Goal: Task Accomplishment & Management: Use online tool/utility

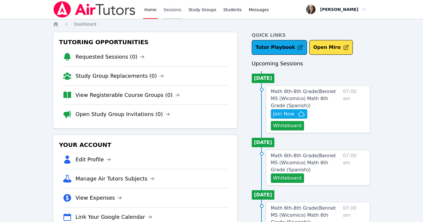
click at [169, 9] on link "Sessions" at bounding box center [172, 9] width 20 height 19
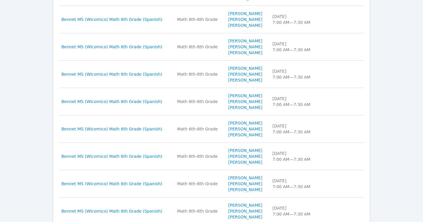
scroll to position [263, 0]
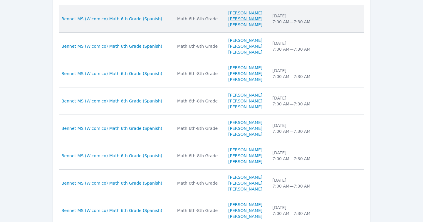
click at [239, 19] on link "[PERSON_NAME]" at bounding box center [245, 19] width 34 height 6
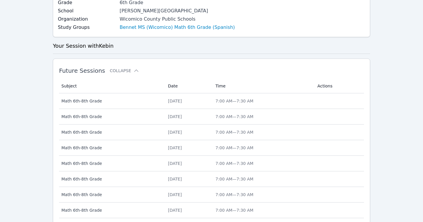
scroll to position [234, 0]
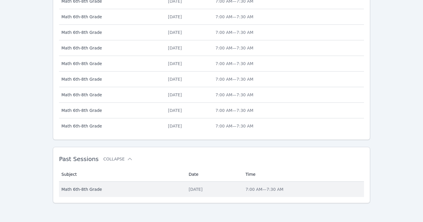
click at [189, 190] on div "[DATE]" at bounding box center [214, 189] width 50 height 6
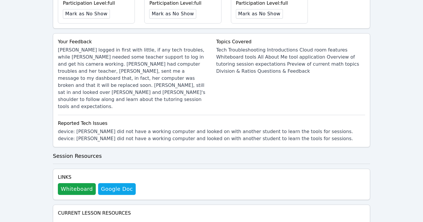
scroll to position [256, 0]
click at [83, 182] on button "Whiteboard" at bounding box center [77, 188] width 38 height 12
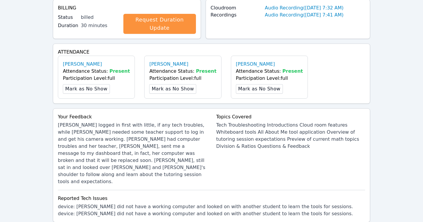
scroll to position [0, 0]
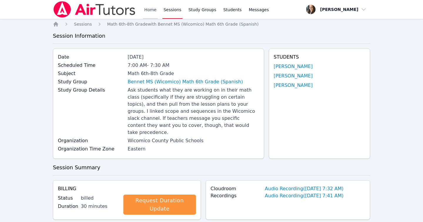
click at [144, 7] on link "Home" at bounding box center [150, 9] width 14 height 19
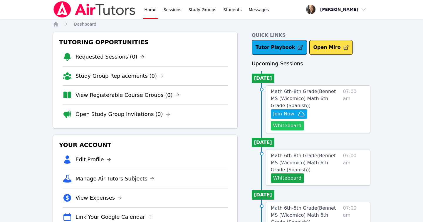
click at [304, 121] on button "Whiteboard" at bounding box center [287, 125] width 33 height 9
click at [279, 112] on span "Join Now" at bounding box center [283, 113] width 21 height 7
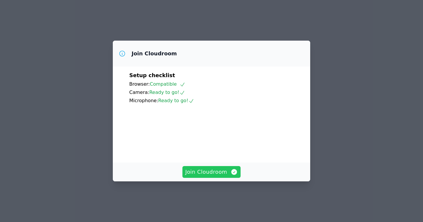
click at [218, 176] on span "Join Cloudroom" at bounding box center [211, 171] width 53 height 8
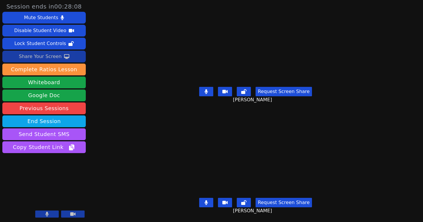
click at [36, 56] on div "Share Your Screen" at bounding box center [40, 56] width 43 height 9
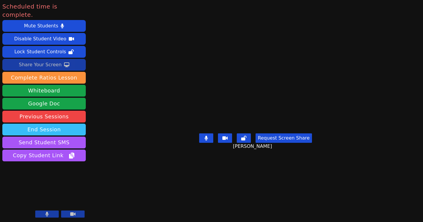
click at [34, 123] on button "End Session" at bounding box center [43, 129] width 83 height 12
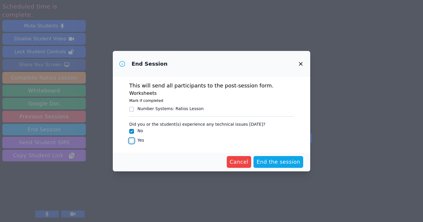
click at [131, 142] on input "Yes" at bounding box center [131, 140] width 5 height 5
checkbox input "true"
checkbox input "false"
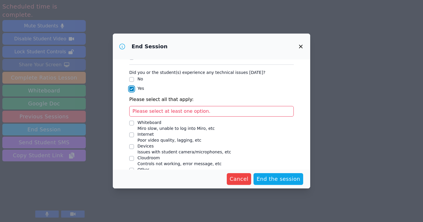
scroll to position [46, 0]
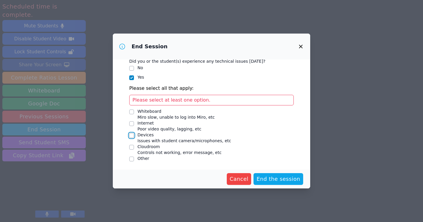
click at [132, 136] on input "Devices Issues with student camera/microphones, etc" at bounding box center [131, 135] width 5 height 5
checkbox input "true"
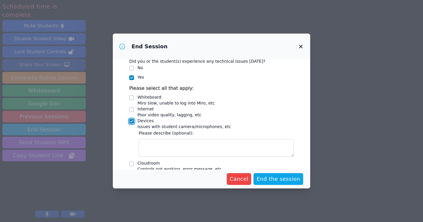
scroll to position [62, 0]
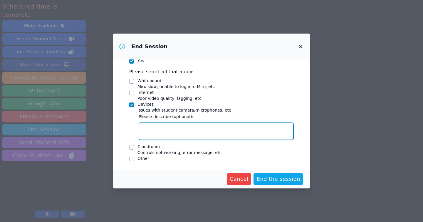
click at [186, 127] on textarea "Devices Issues with student camera/microphones, etc" at bounding box center [216, 131] width 155 height 18
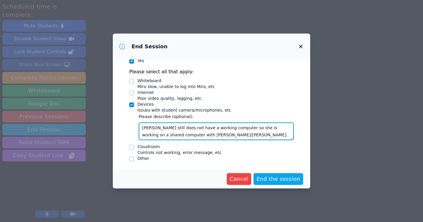
click at [183, 135] on textarea "[PERSON_NAME] still does not have a working computer so she is working on a sha…" at bounding box center [216, 131] width 155 height 18
click at [198, 135] on textarea "[PERSON_NAME] still does not have a working computer so she is working on a sha…" at bounding box center [216, 131] width 155 height 18
click at [212, 133] on textarea "[PERSON_NAME] still does not have a working computer so she is working on a sha…" at bounding box center [216, 131] width 155 height 18
type textarea "[PERSON_NAME] still does not have a working computer so she is working on a sha…"
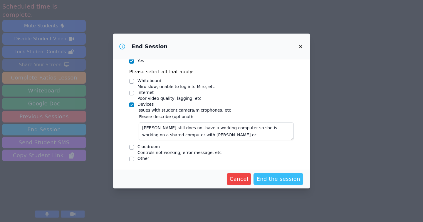
click at [269, 180] on span "End the session" at bounding box center [278, 179] width 44 height 8
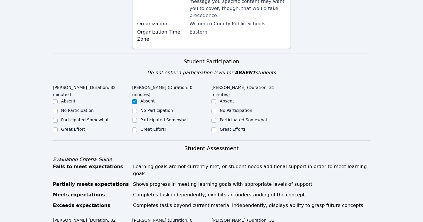
scroll to position [152, 0]
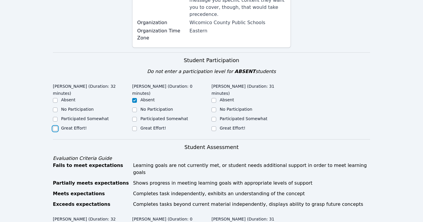
click at [55, 126] on input "Great Effort!" at bounding box center [55, 128] width 5 height 5
checkbox input "true"
click at [136, 126] on input "Great Effort!" at bounding box center [134, 128] width 5 height 5
checkbox input "true"
checkbox input "false"
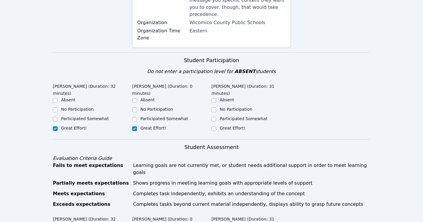
click at [214, 125] on div at bounding box center [214, 128] width 5 height 7
click at [214, 126] on input "Great Effort!" at bounding box center [214, 128] width 5 height 5
checkbox input "true"
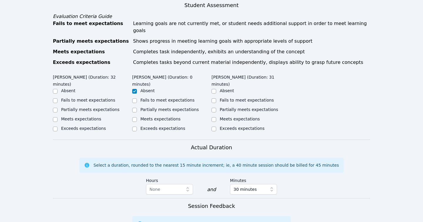
scroll to position [306, 0]
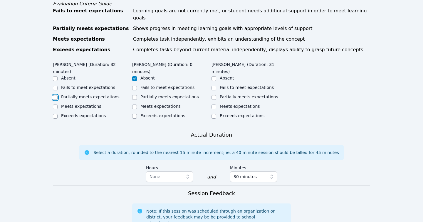
click at [55, 95] on input "Partially meets expectations" at bounding box center [55, 97] width 5 height 5
checkbox input "true"
click at [133, 95] on input "Partially meets expectations" at bounding box center [134, 97] width 5 height 5
checkbox input "true"
checkbox input "false"
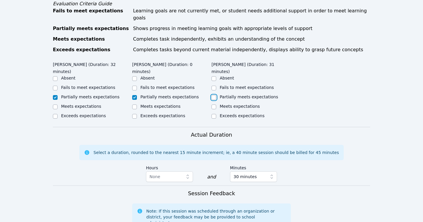
click at [215, 95] on input "Partially meets expectations" at bounding box center [214, 97] width 5 height 5
checkbox input "true"
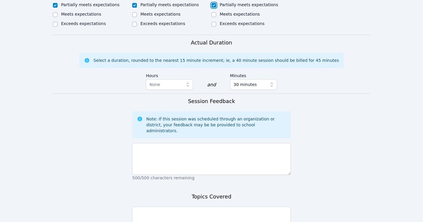
scroll to position [412, 0]
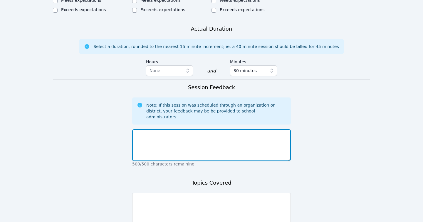
click at [196, 129] on textarea at bounding box center [211, 145] width 159 height 32
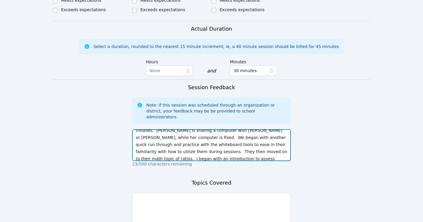
scroll to position [18, 0]
type textarea "The students were logged in right on time [DATE] and we had less tech troubles.…"
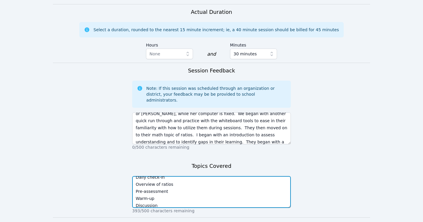
scroll to position [430, 0]
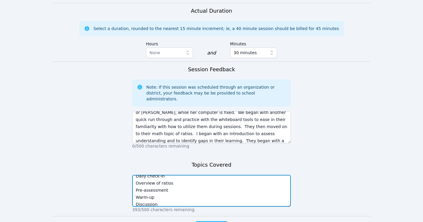
type textarea "Toolbar review All About Me application Daily check-in Overview of ratios Pre-a…"
